Goal: Task Accomplishment & Management: Use online tool/utility

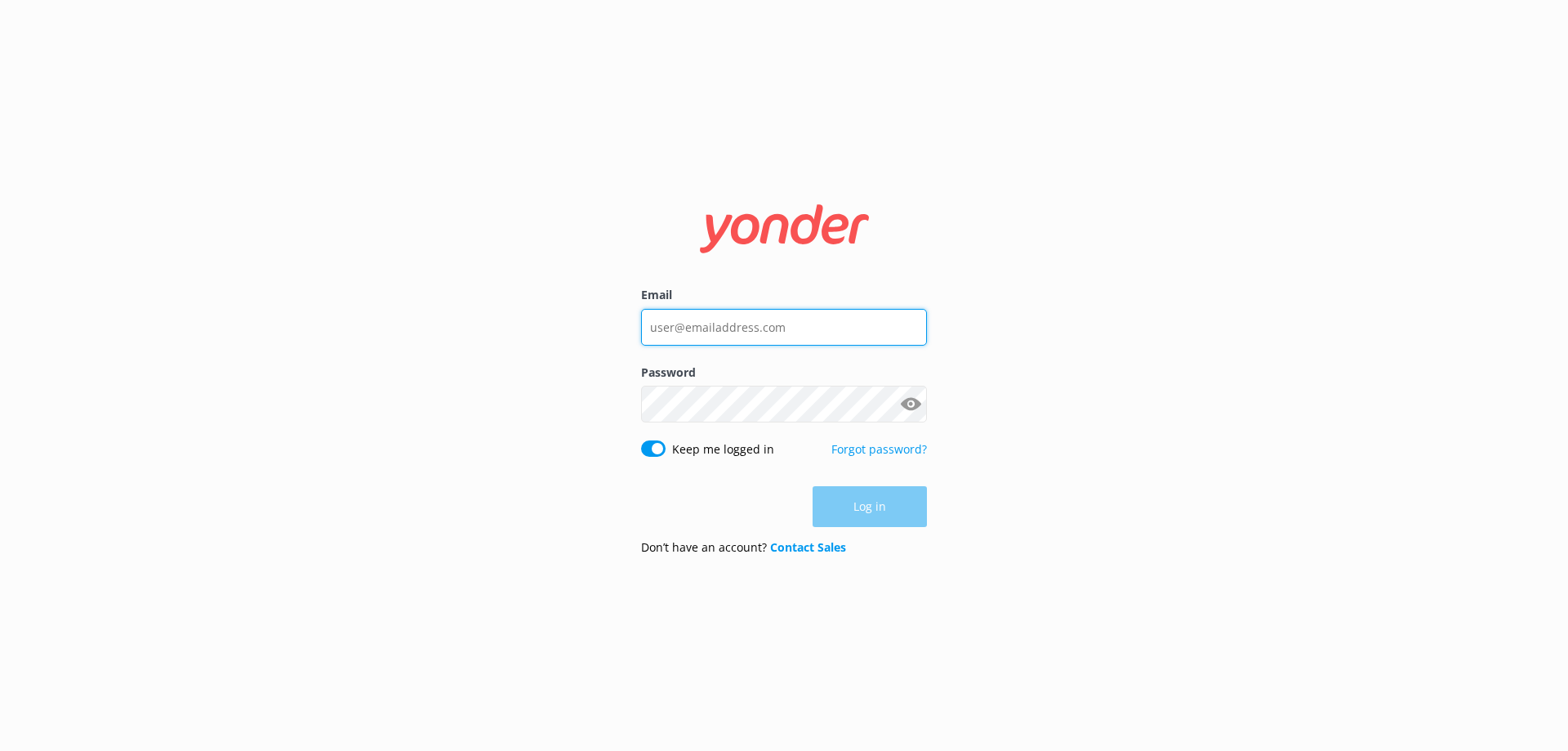
type input "[EMAIL_ADDRESS][DOMAIN_NAME]"
click at [885, 510] on div "Log in" at bounding box center [784, 506] width 286 height 41
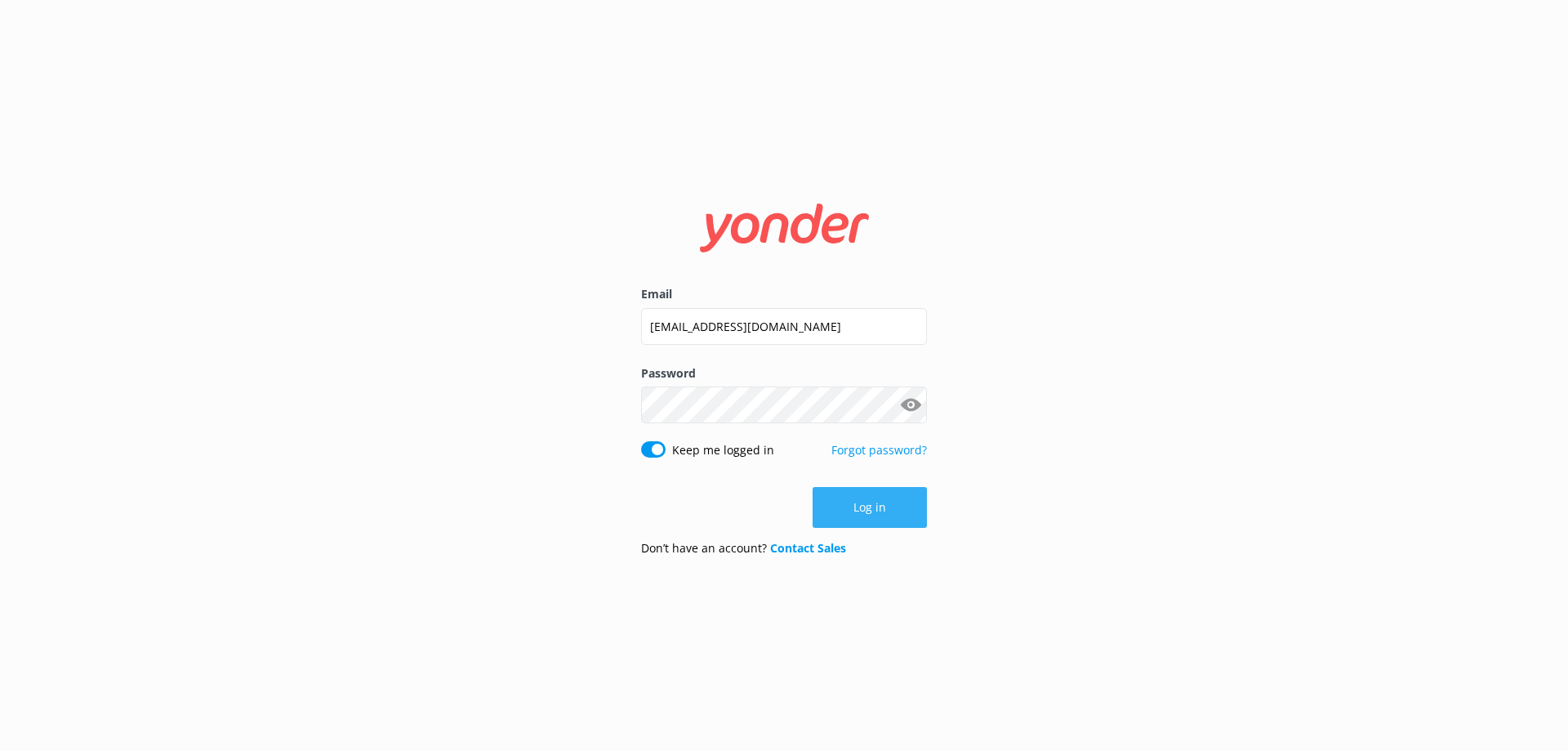
click at [889, 504] on button "Log in" at bounding box center [869, 507] width 115 height 41
